Goal: Find specific page/section: Find specific page/section

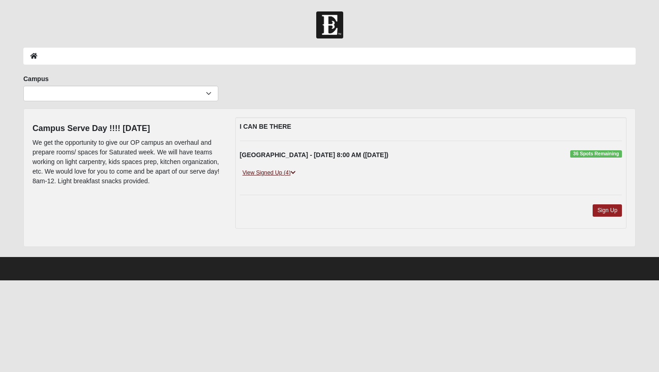
click at [292, 173] on icon at bounding box center [293, 172] width 5 height 5
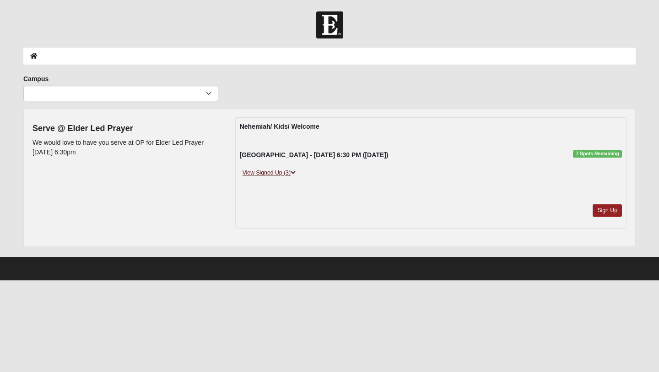
click at [246, 174] on link "View Signed Up (3)" at bounding box center [269, 173] width 59 height 10
